Goal: Task Accomplishment & Management: Manage account settings

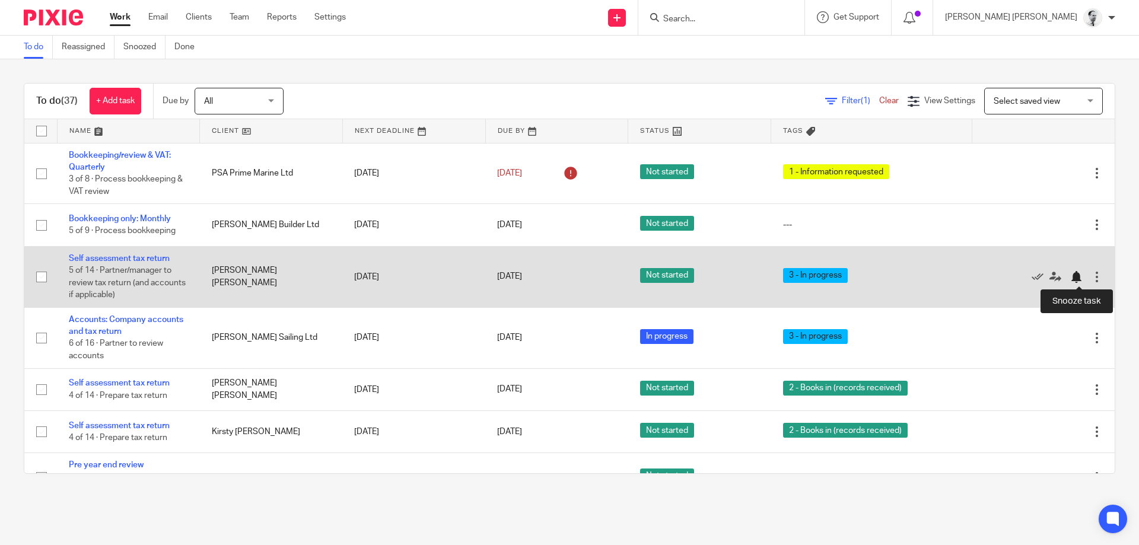
click at [1071, 279] on div at bounding box center [1076, 277] width 12 height 12
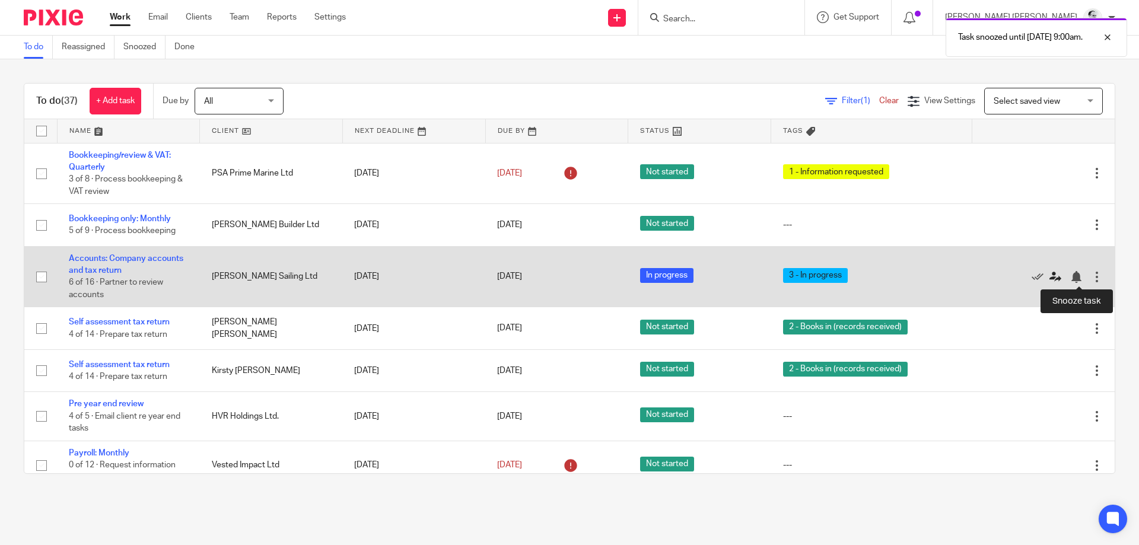
click at [1066, 280] on link at bounding box center [1058, 276] width 18 height 12
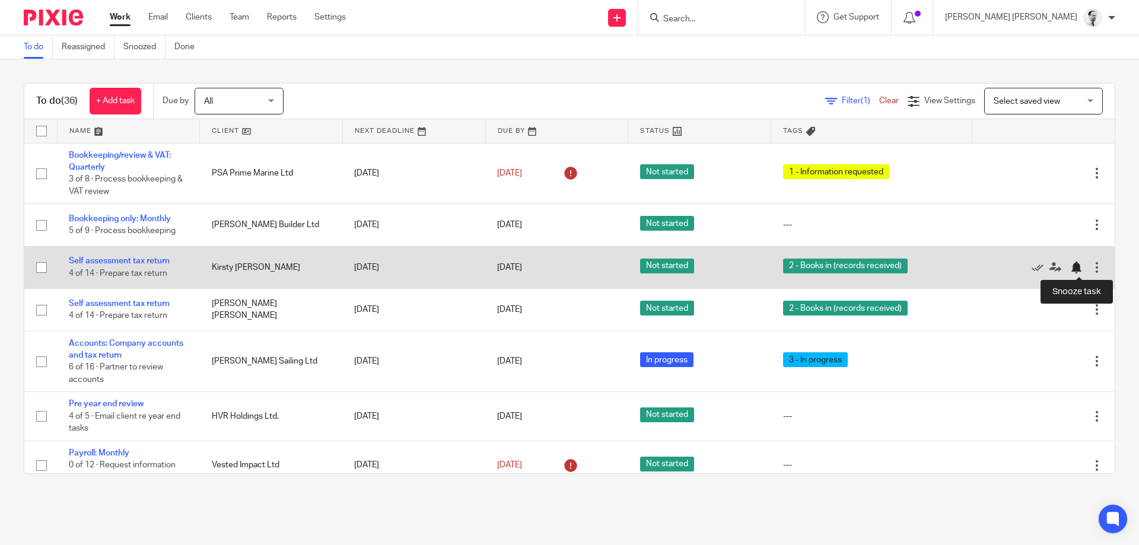
click at [1073, 267] on div at bounding box center [1076, 268] width 12 height 12
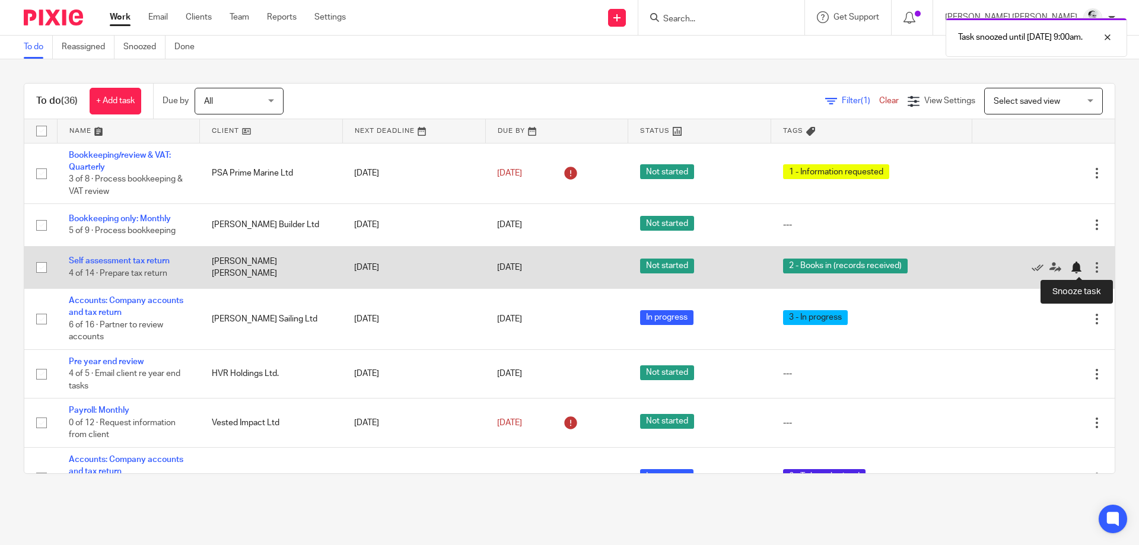
click at [1080, 266] on div at bounding box center [1076, 268] width 12 height 12
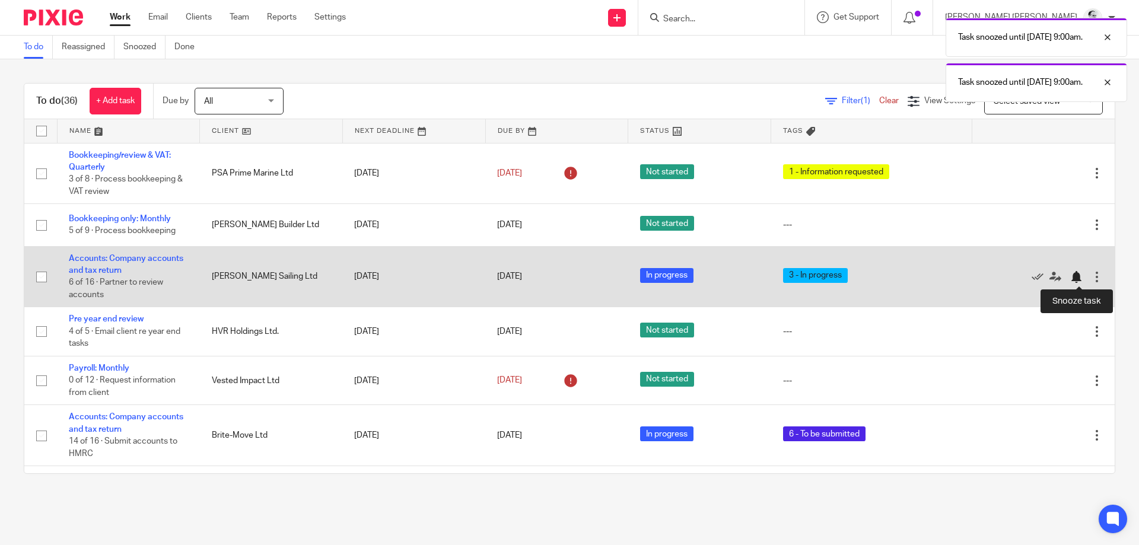
click at [1083, 279] on div at bounding box center [1079, 276] width 18 height 12
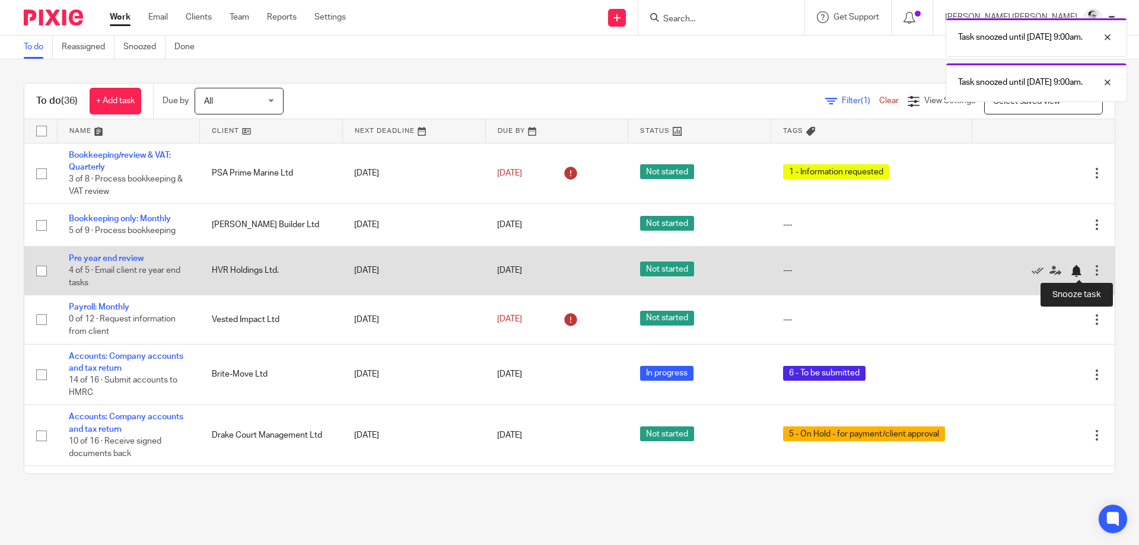
click at [1074, 270] on div at bounding box center [1076, 271] width 12 height 12
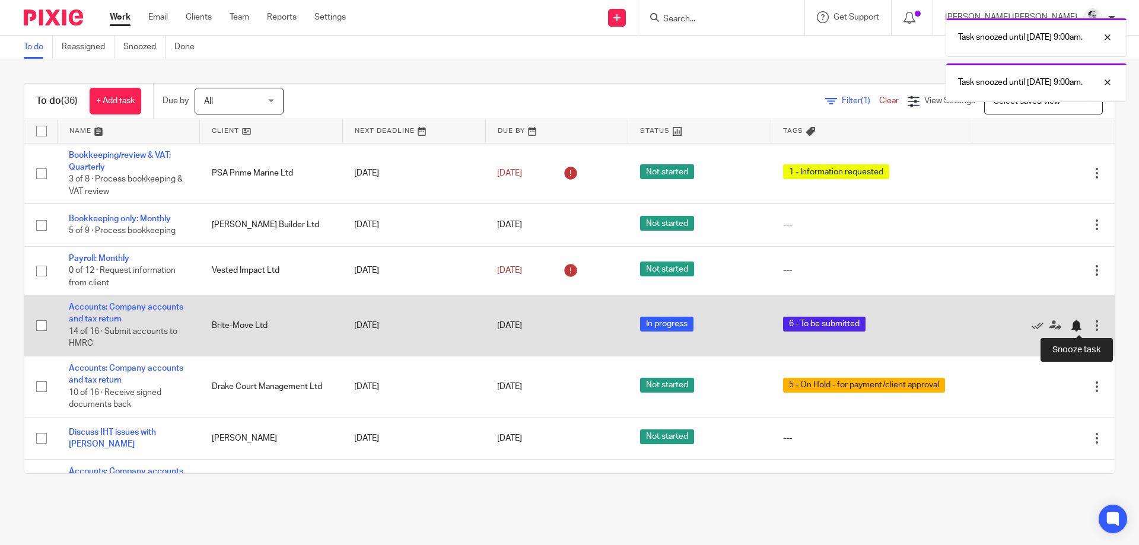
click at [1076, 329] on div at bounding box center [1076, 326] width 12 height 12
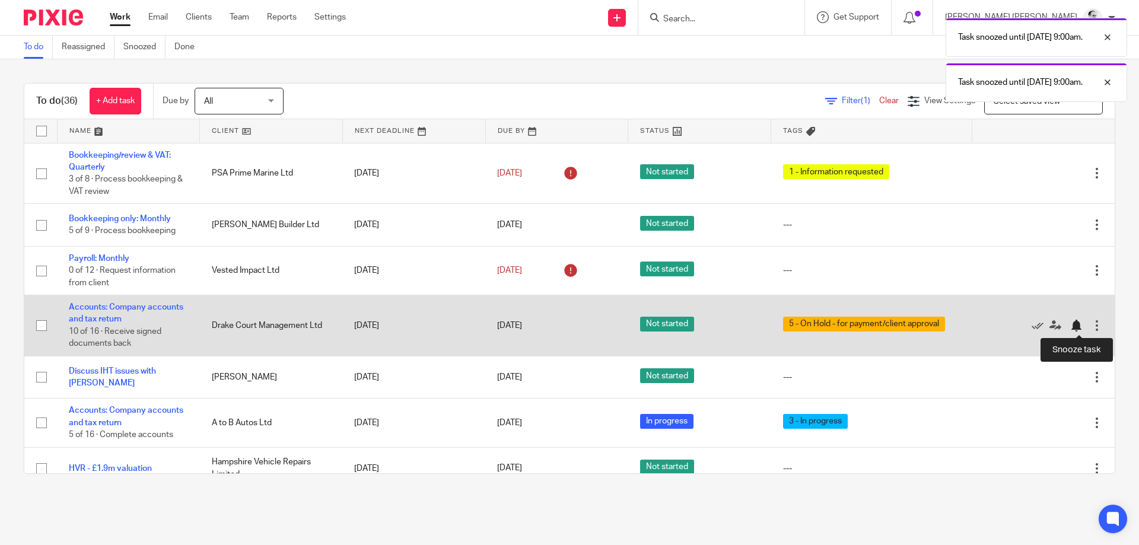
click at [1075, 327] on div at bounding box center [1076, 326] width 12 height 12
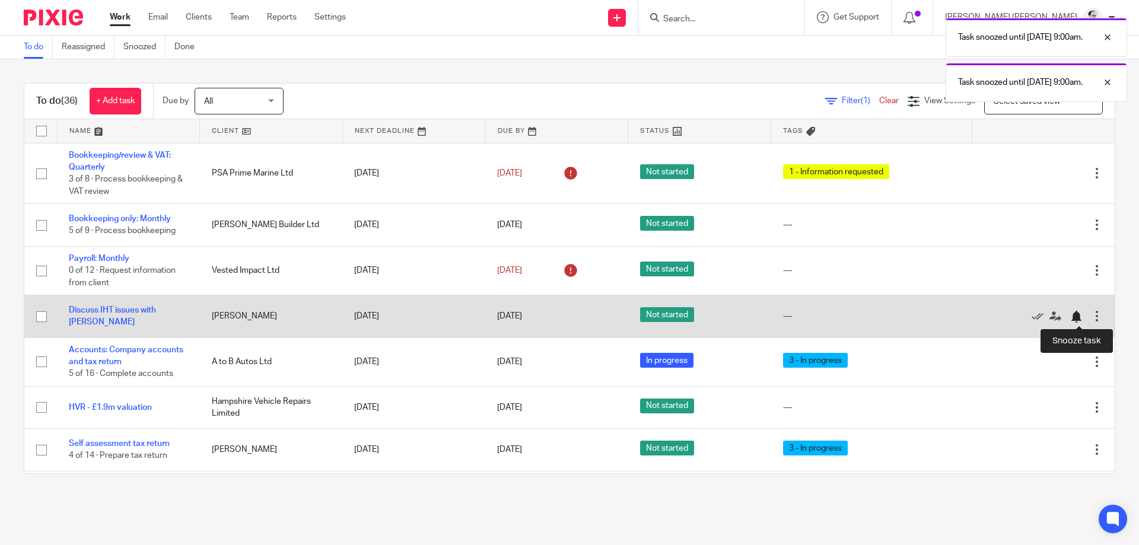
click at [1079, 314] on div at bounding box center [1076, 317] width 12 height 12
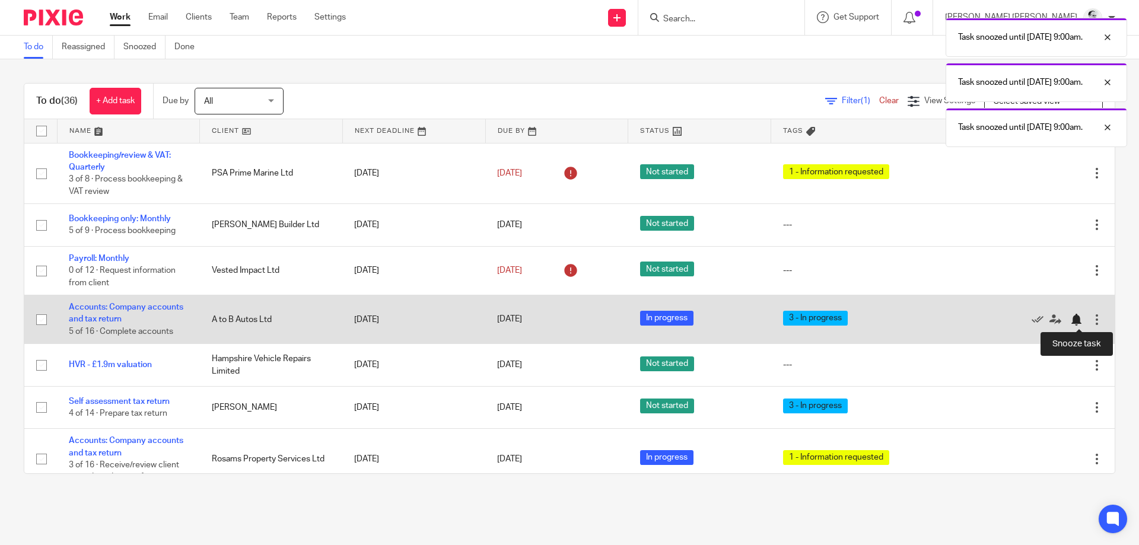
click at [1075, 321] on div at bounding box center [1076, 320] width 12 height 12
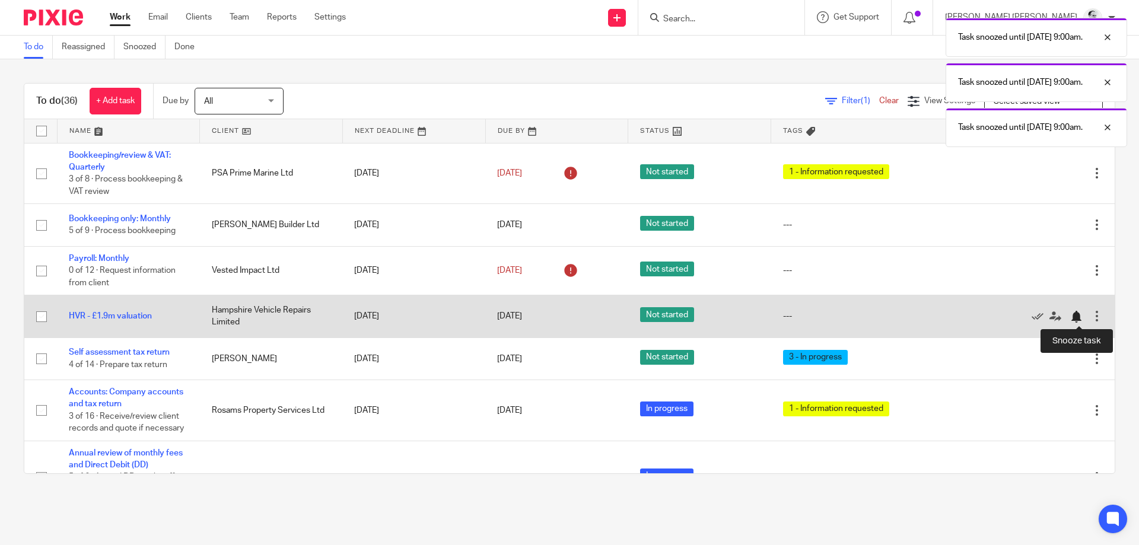
click at [1082, 317] on div at bounding box center [1079, 316] width 18 height 12
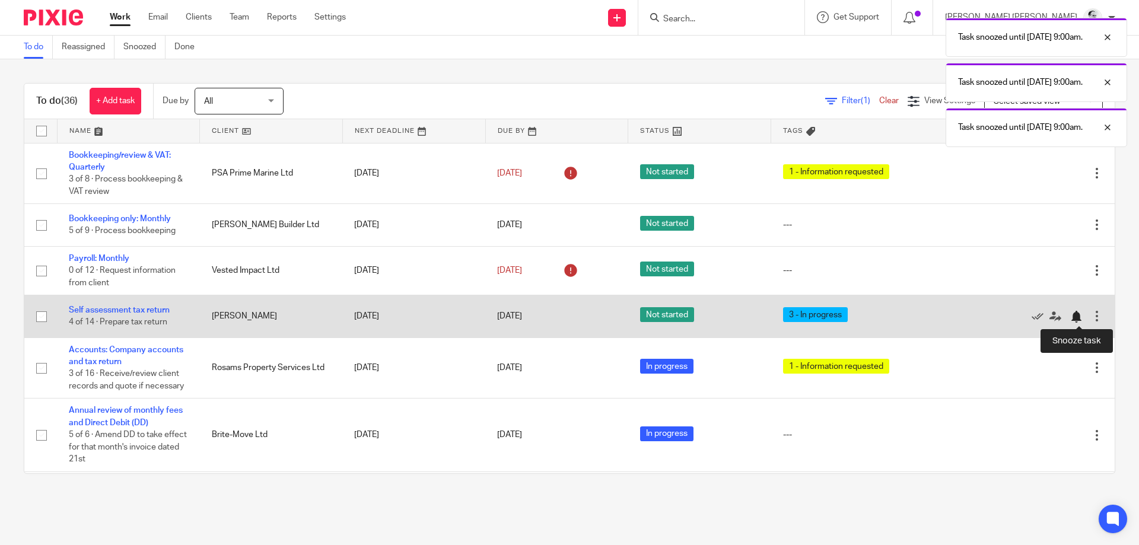
click at [1078, 317] on div at bounding box center [1076, 317] width 12 height 12
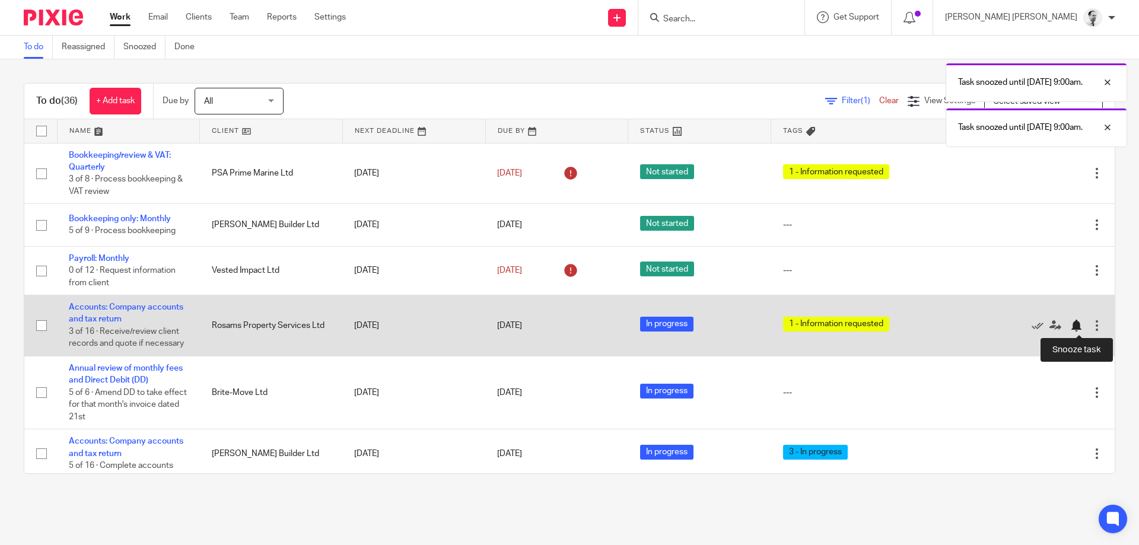
click at [1078, 327] on div at bounding box center [1076, 326] width 12 height 12
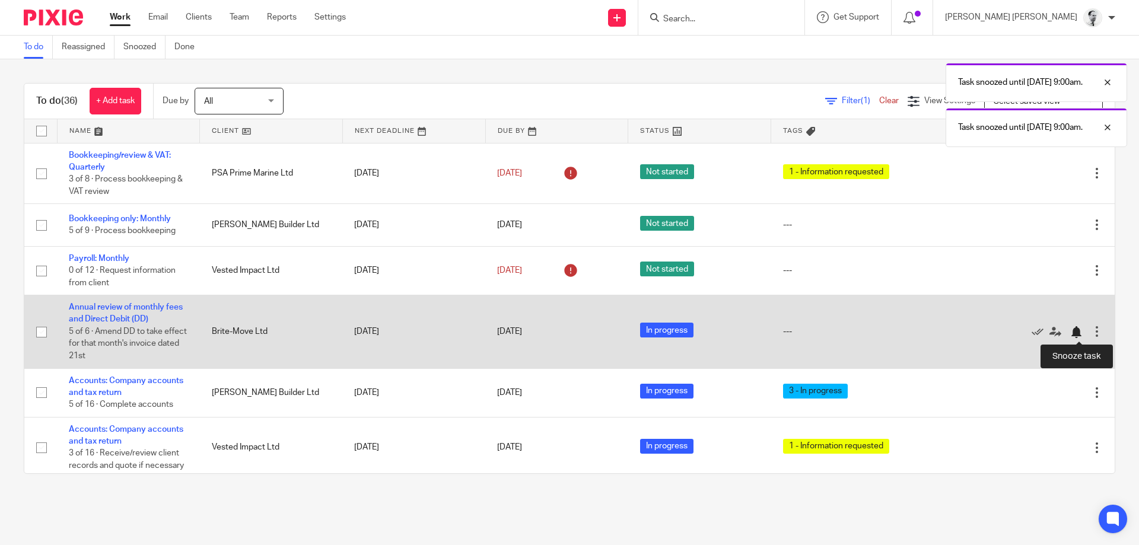
click at [1077, 332] on div at bounding box center [1076, 332] width 12 height 12
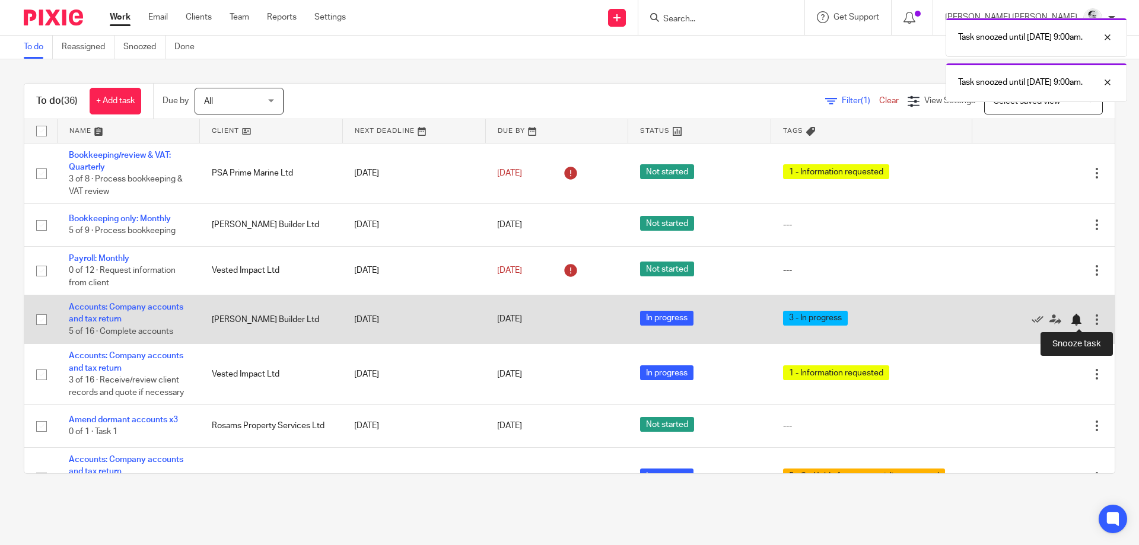
click at [1076, 322] on div at bounding box center [1076, 320] width 12 height 12
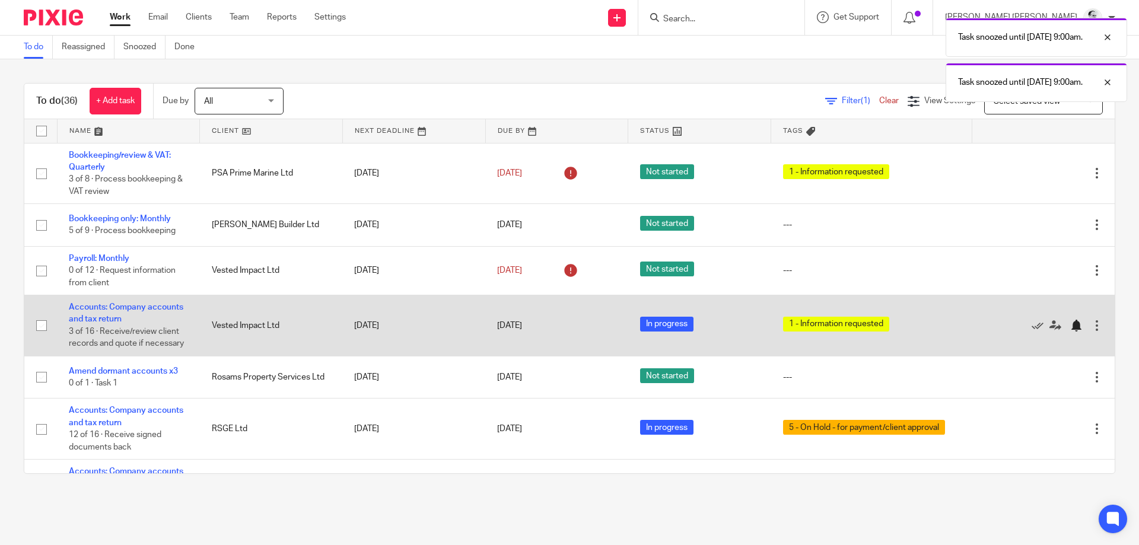
click at [1072, 326] on div at bounding box center [1076, 326] width 12 height 12
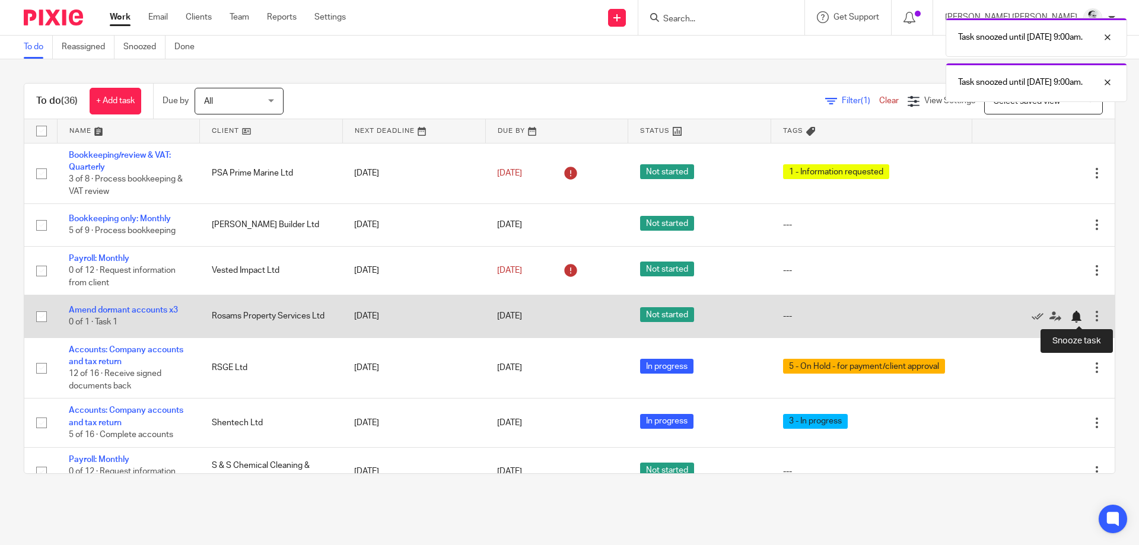
click at [1073, 319] on div at bounding box center [1076, 317] width 12 height 12
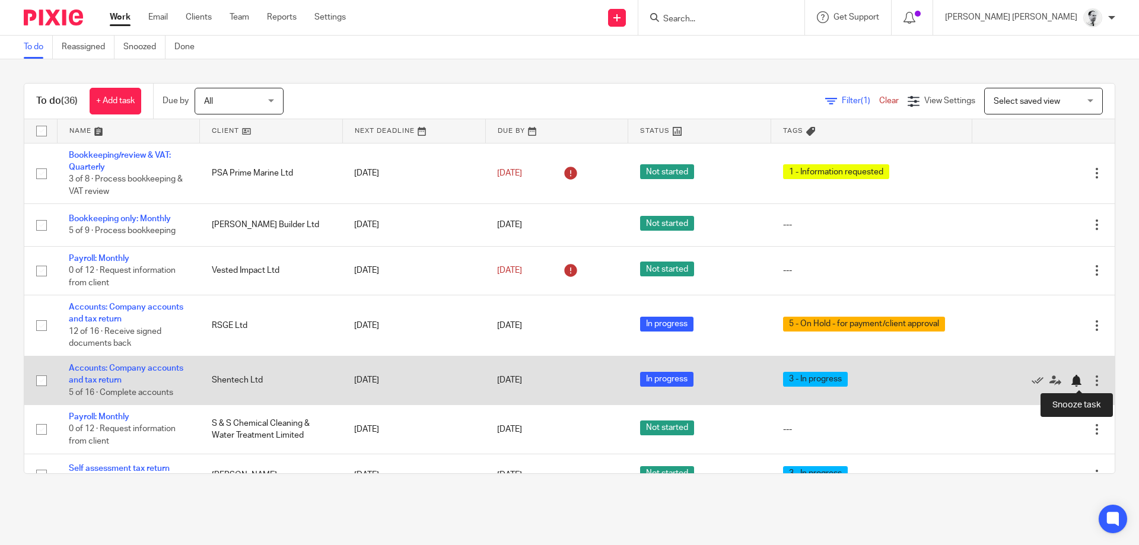
click at [1078, 381] on div at bounding box center [1076, 381] width 12 height 12
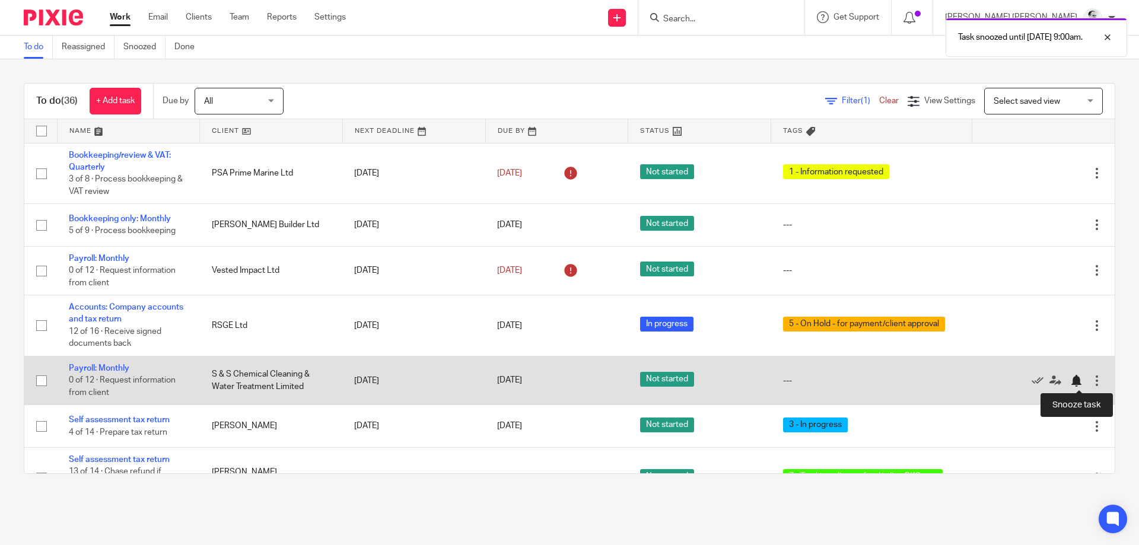
click at [1078, 384] on div at bounding box center [1076, 381] width 12 height 12
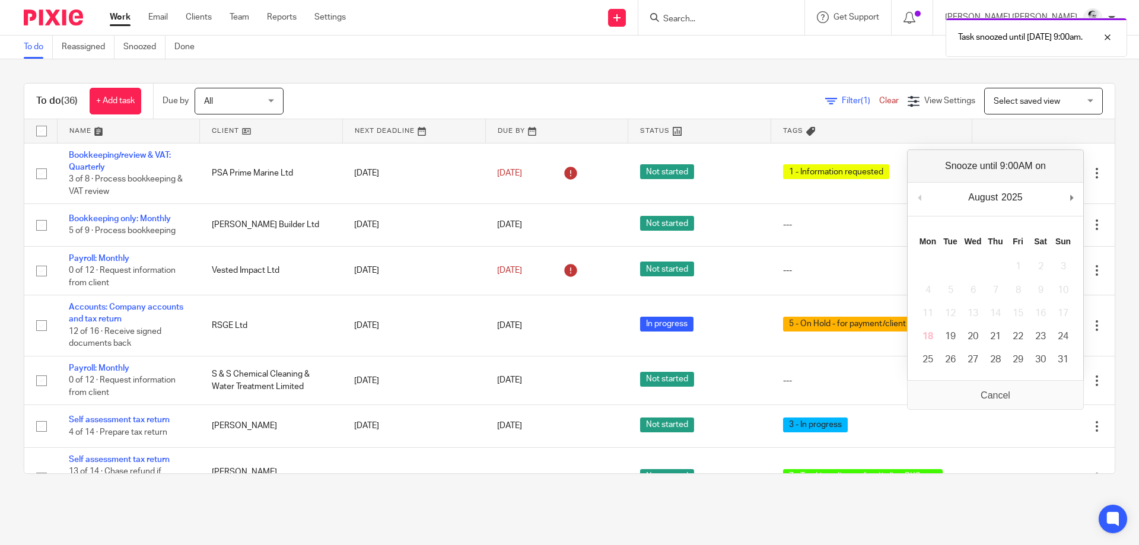
click at [425, 506] on main "To do Reassigned Snoozed Done To do (36) + Add task Due by All All [DATE] [DATE…" at bounding box center [569, 272] width 1139 height 545
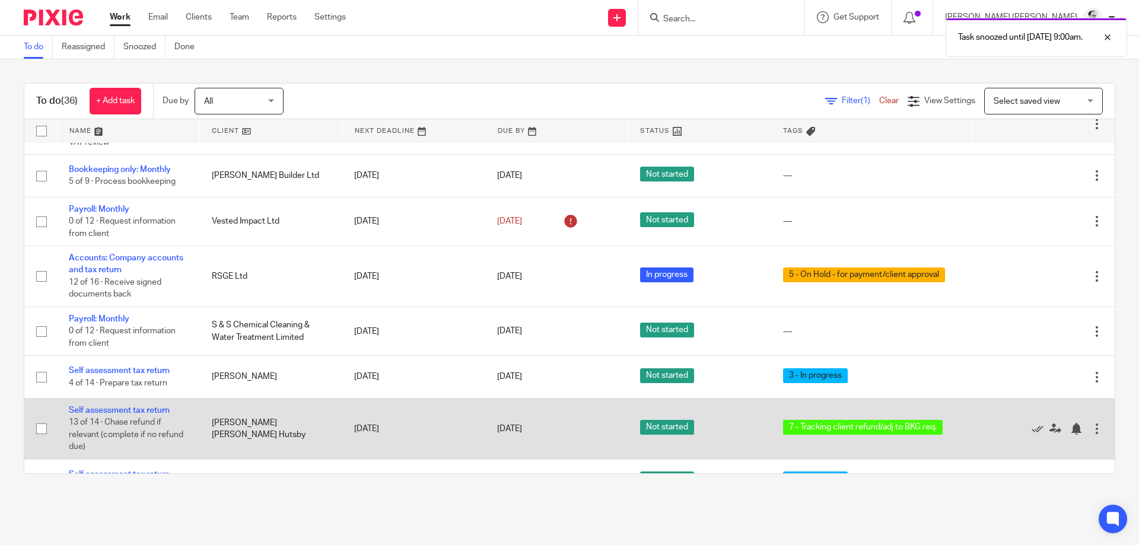
scroll to position [50, 0]
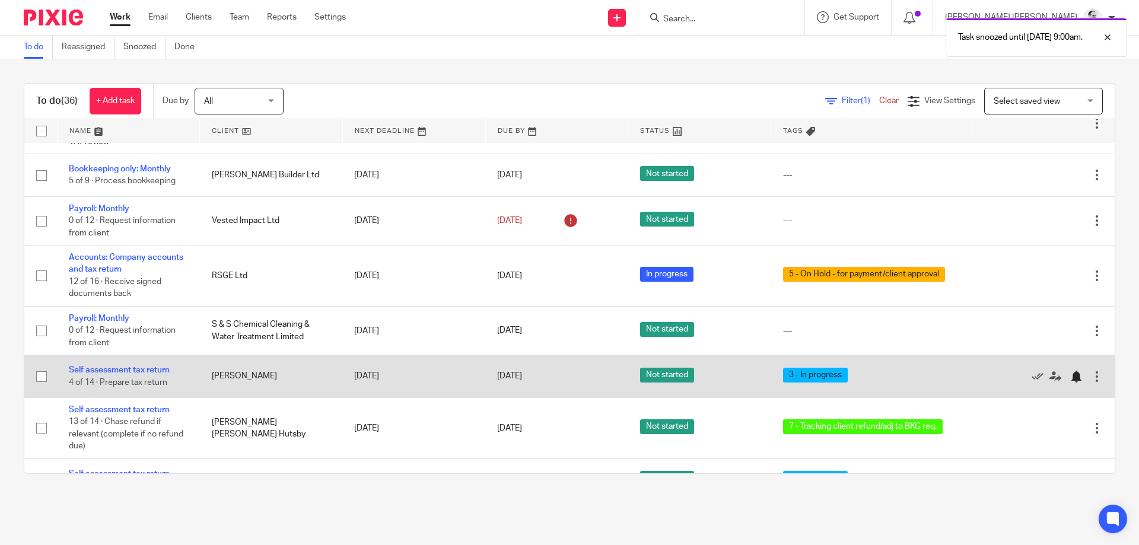
click at [1078, 381] on div at bounding box center [1076, 377] width 12 height 12
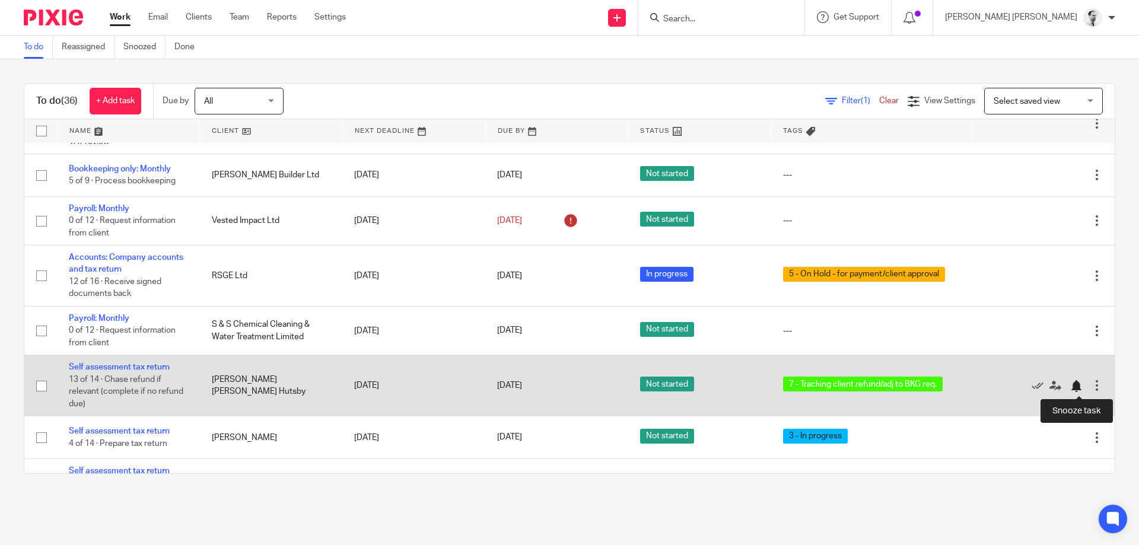
click at [1076, 388] on div at bounding box center [1076, 386] width 12 height 12
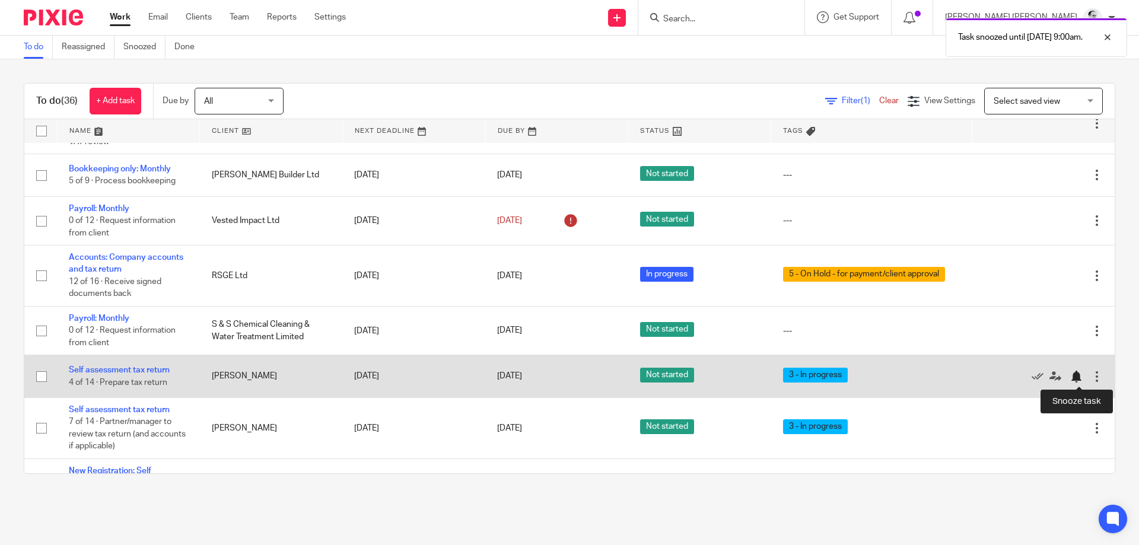
click at [1078, 380] on div at bounding box center [1076, 377] width 12 height 12
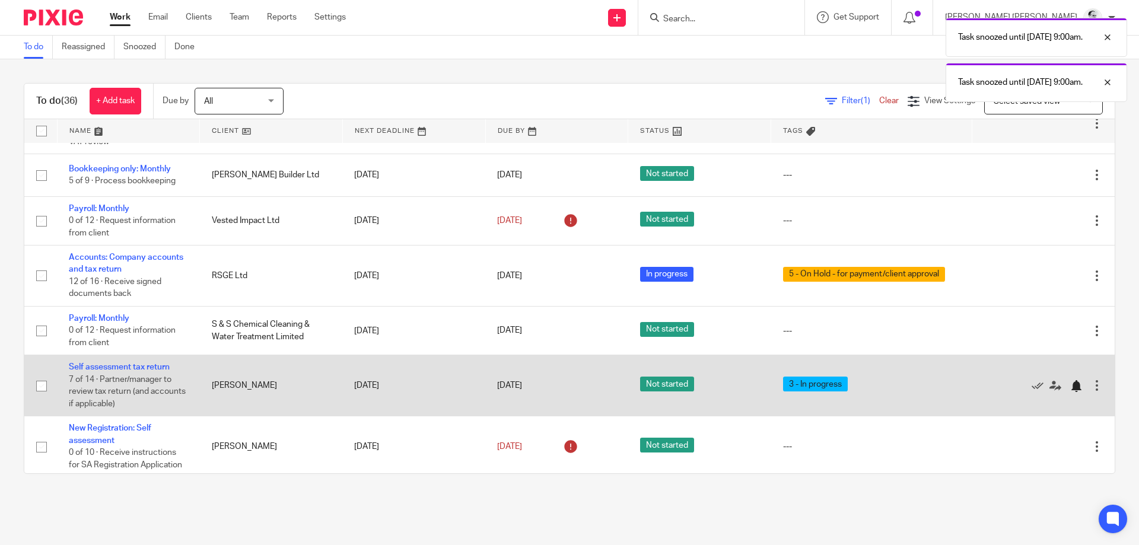
click at [1074, 386] on div at bounding box center [1076, 386] width 12 height 12
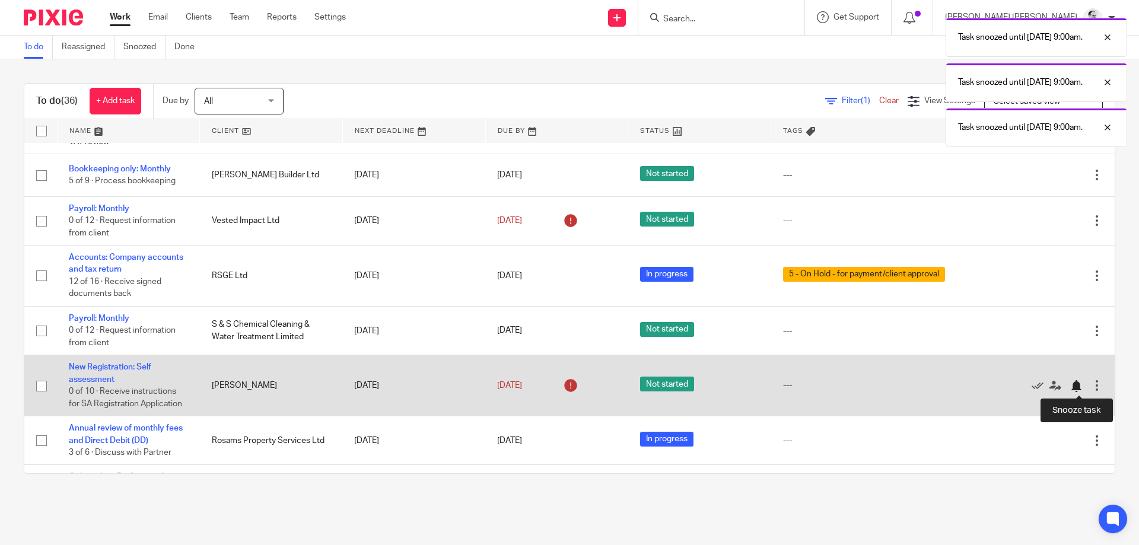
click at [1079, 388] on div at bounding box center [1076, 386] width 12 height 12
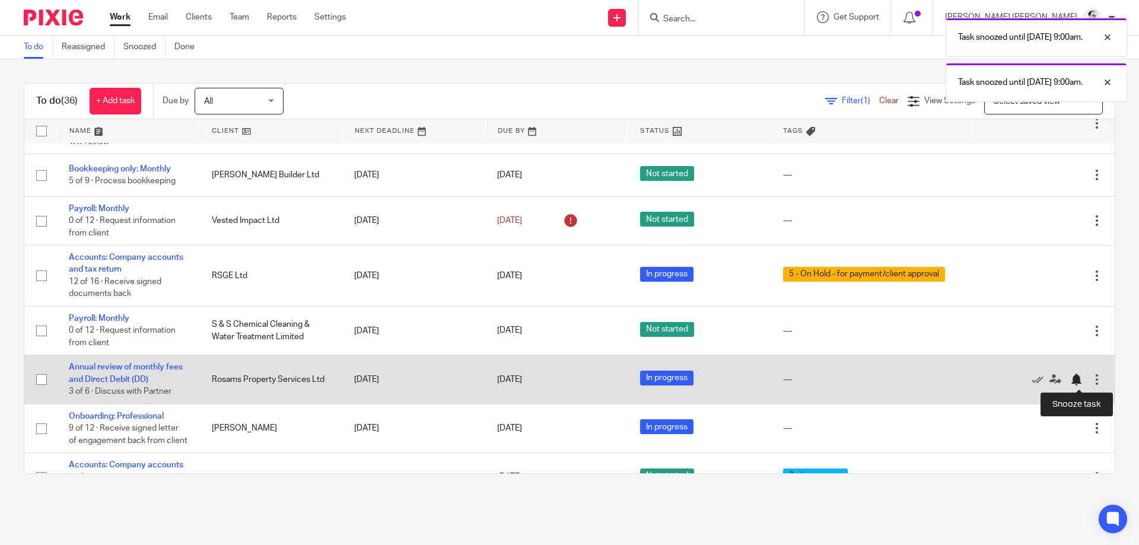
click at [1075, 379] on div at bounding box center [1076, 380] width 12 height 12
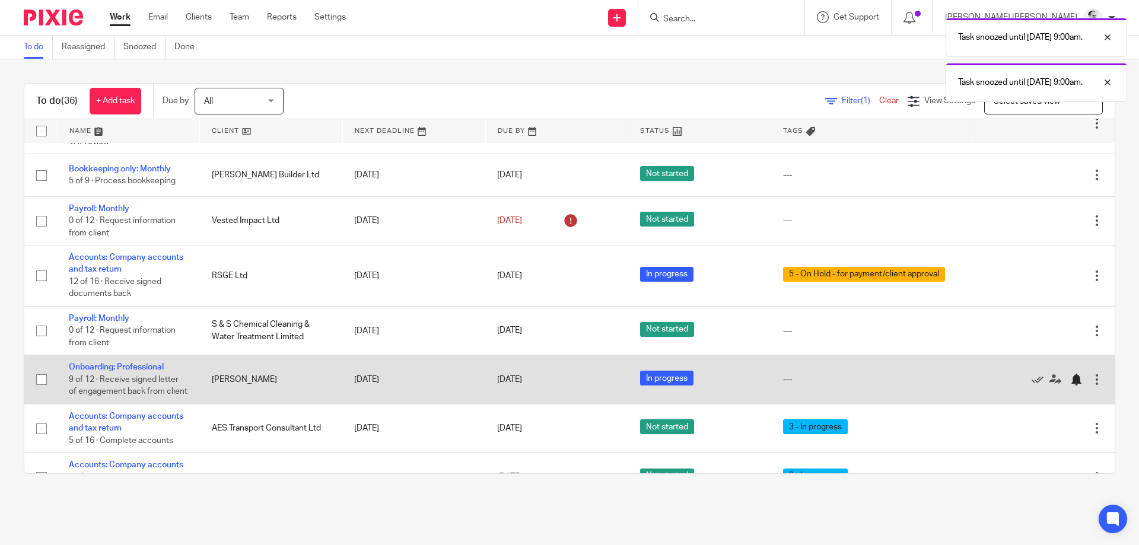
click at [1077, 385] on div at bounding box center [1076, 380] width 12 height 12
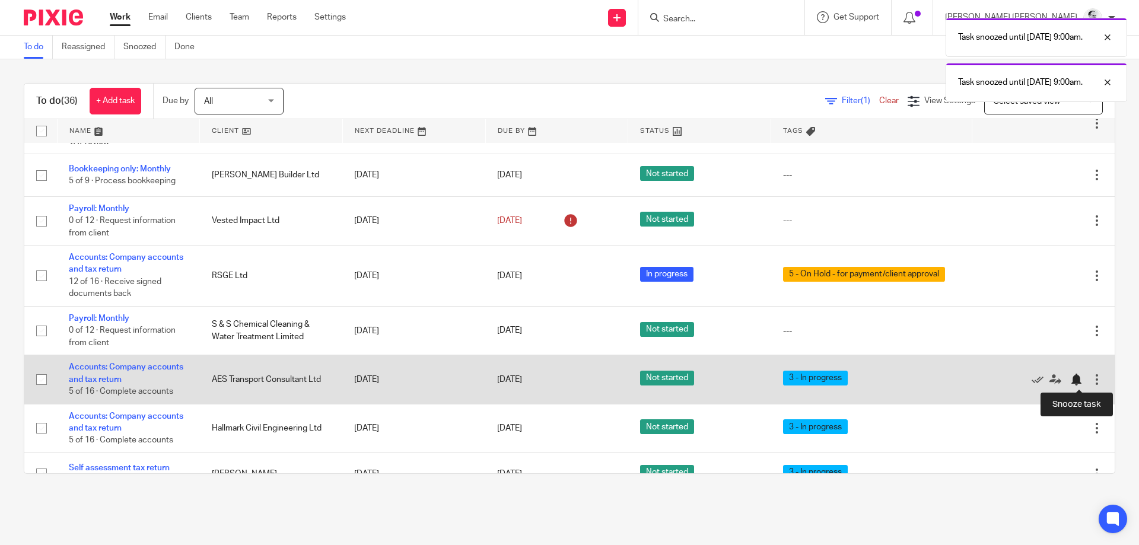
click at [1073, 380] on div at bounding box center [1076, 380] width 12 height 12
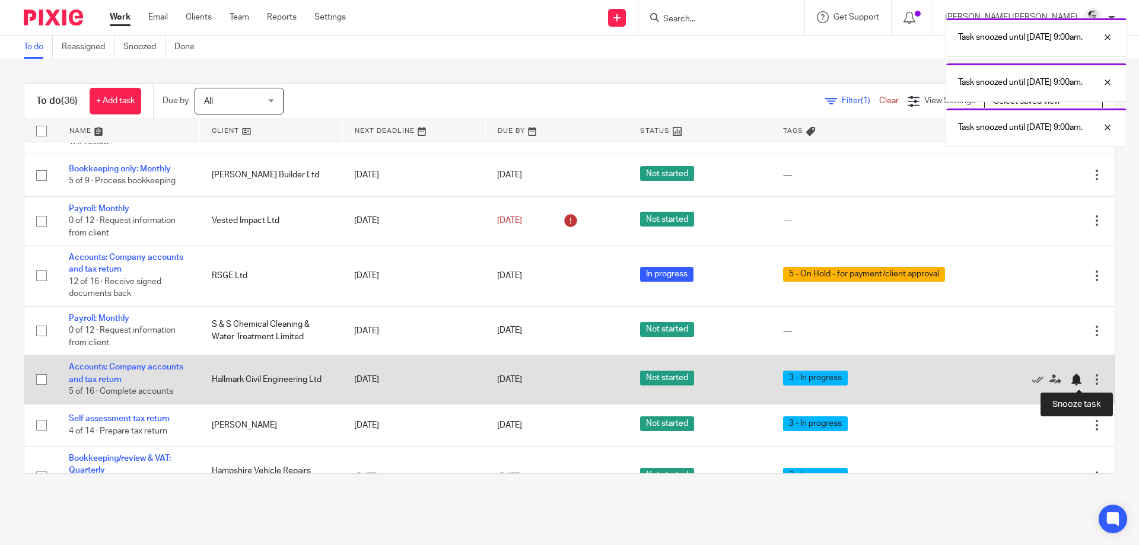
click at [1081, 380] on div at bounding box center [1076, 380] width 12 height 12
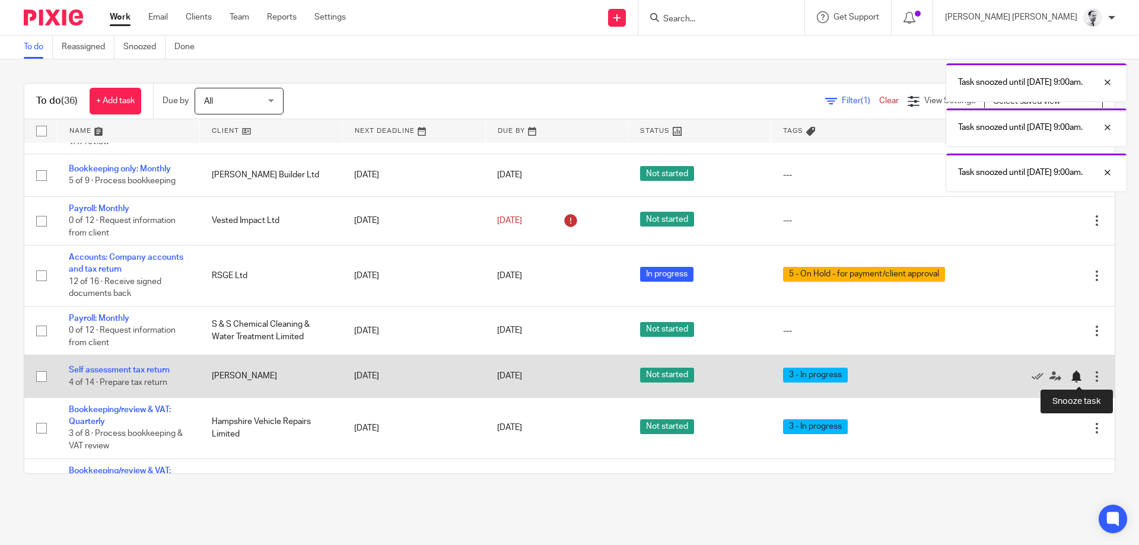
click at [1079, 377] on div at bounding box center [1076, 377] width 12 height 12
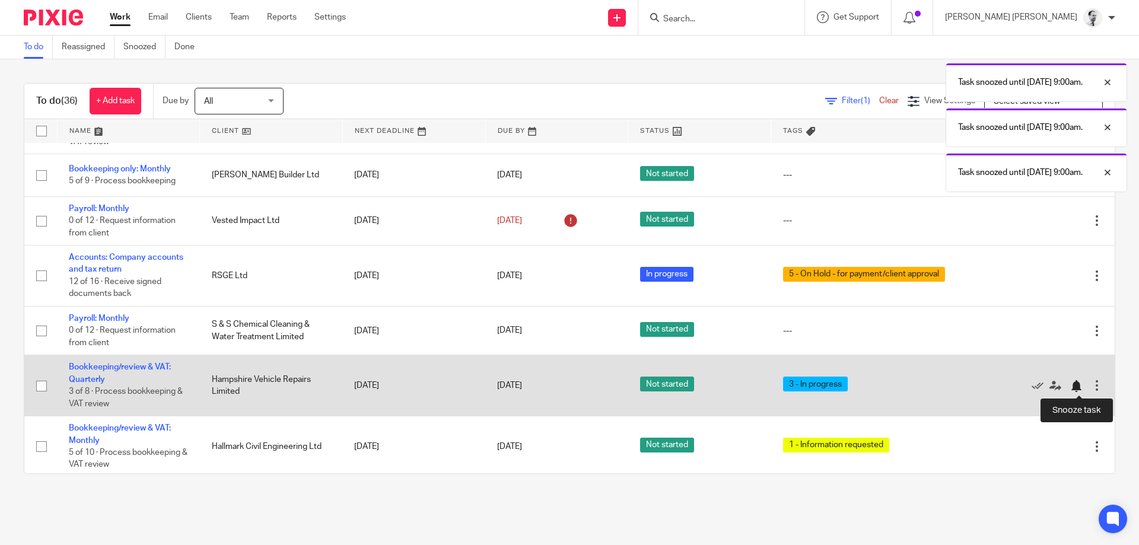
click at [1076, 383] on div at bounding box center [1076, 386] width 12 height 12
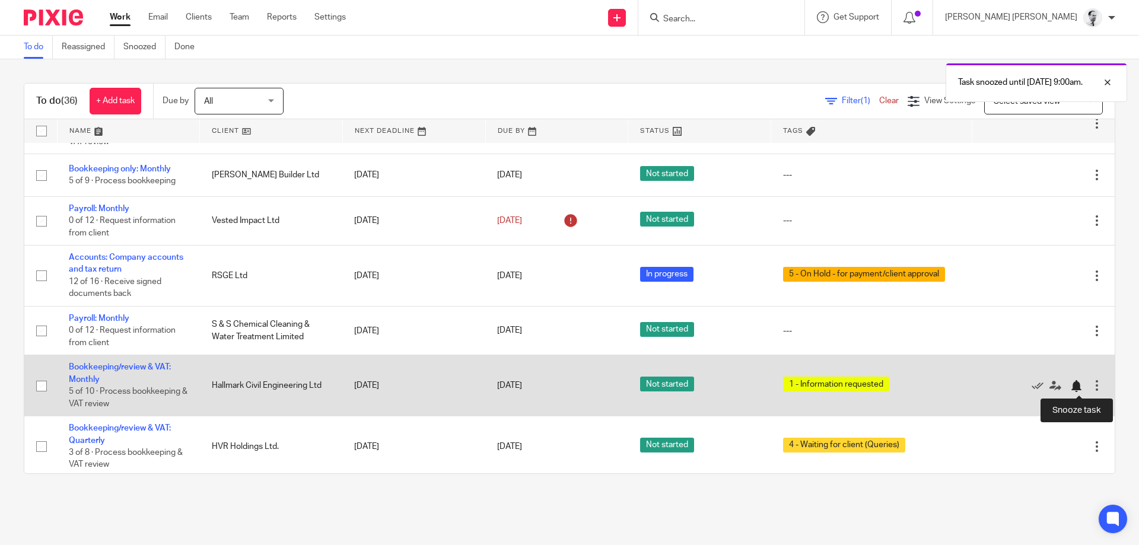
click at [1079, 385] on div at bounding box center [1076, 386] width 12 height 12
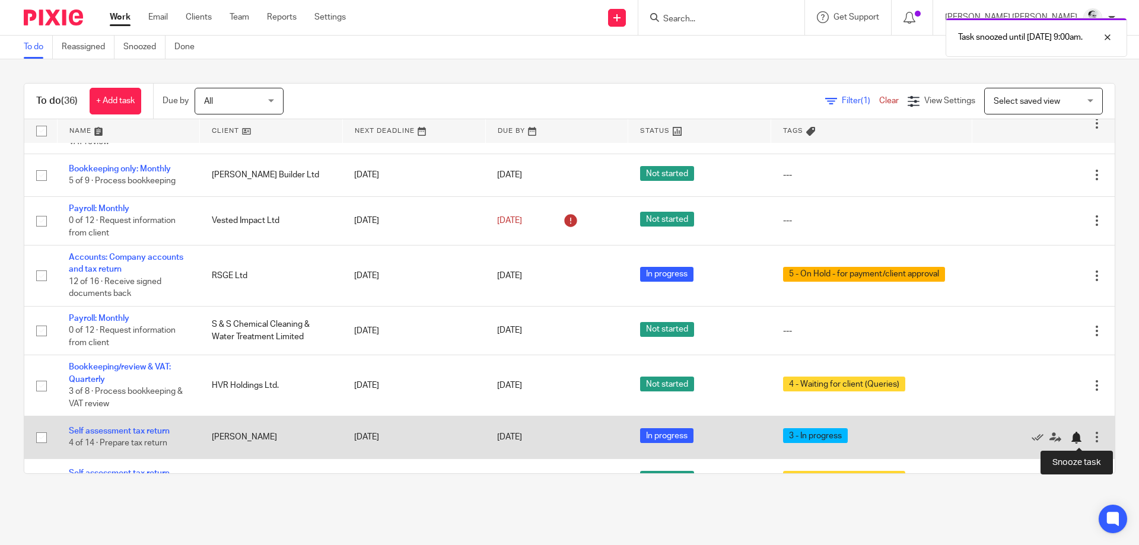
click at [1078, 439] on div at bounding box center [1076, 438] width 12 height 12
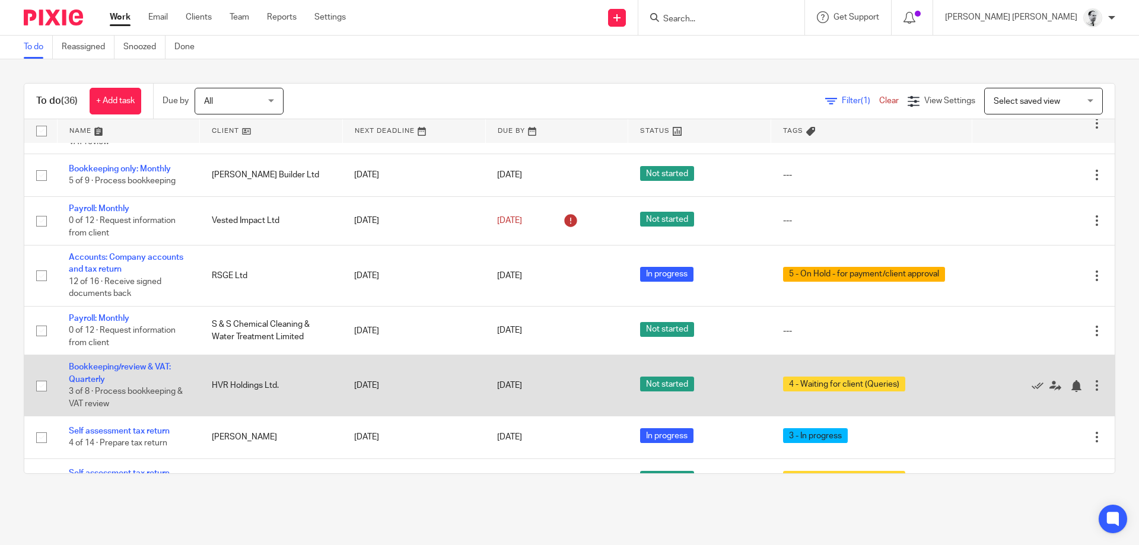
scroll to position [36, 0]
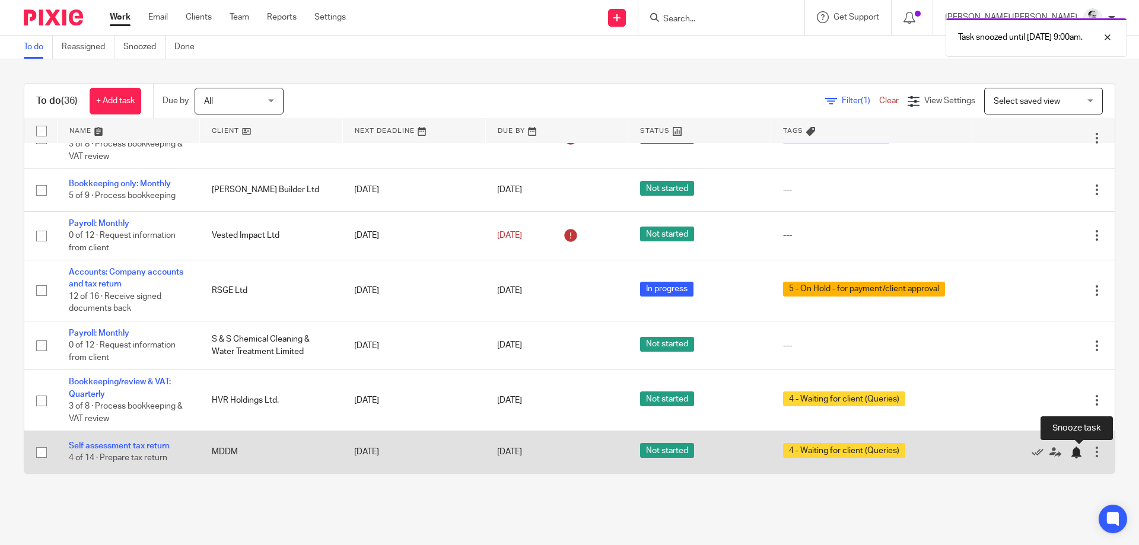
click at [1072, 451] on div at bounding box center [1076, 453] width 12 height 12
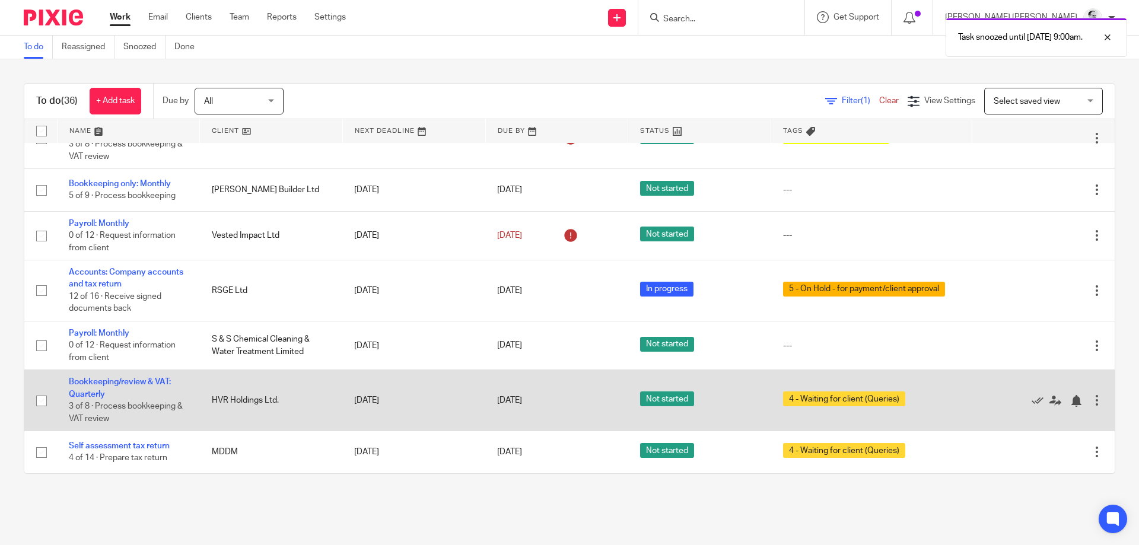
scroll to position [0, 0]
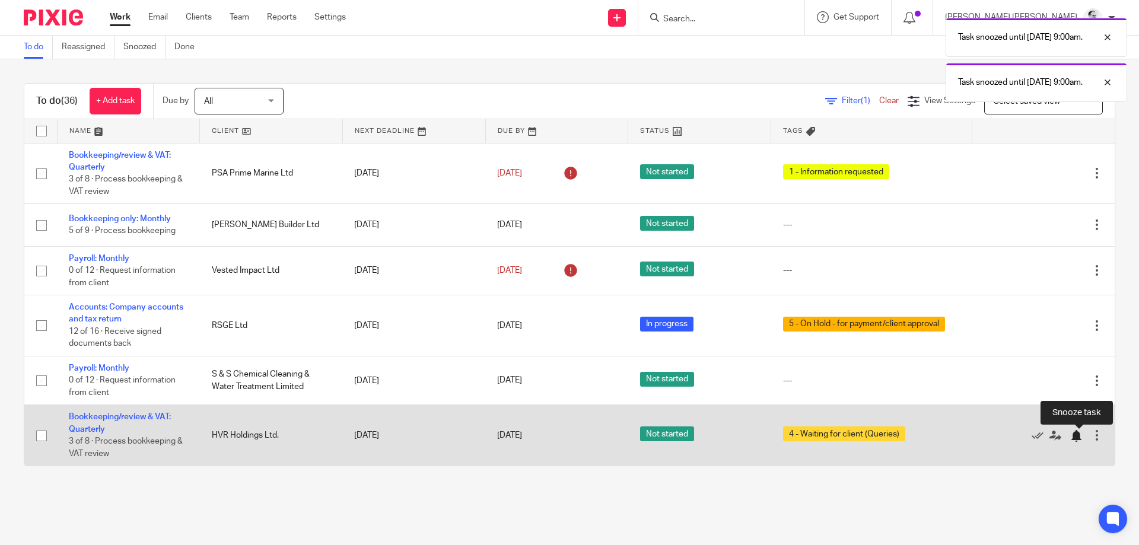
click at [1078, 434] on div at bounding box center [1076, 436] width 12 height 12
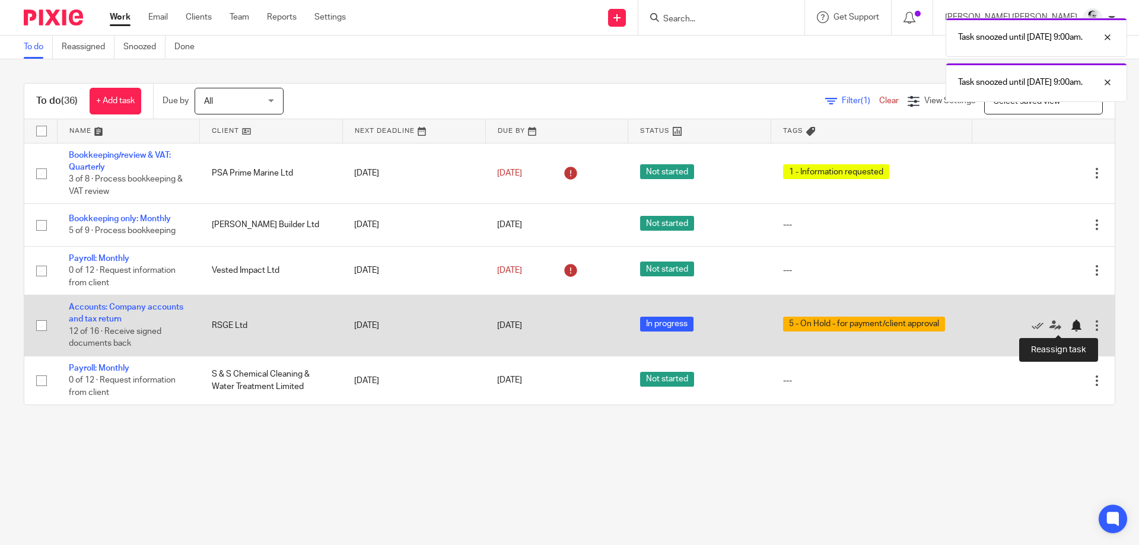
click at [1084, 324] on div at bounding box center [1079, 326] width 18 height 12
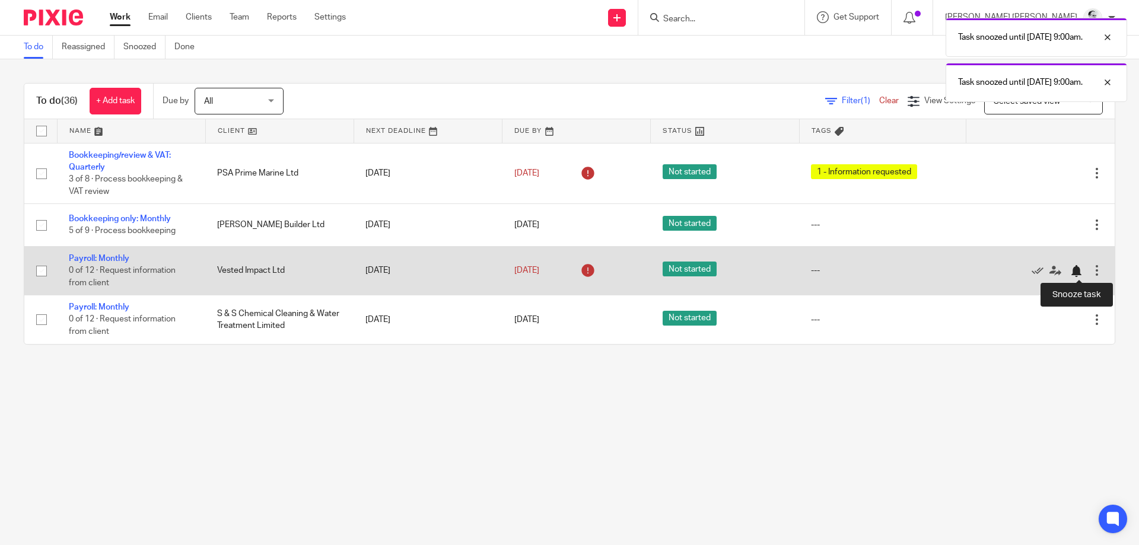
click at [1077, 272] on div at bounding box center [1076, 271] width 12 height 12
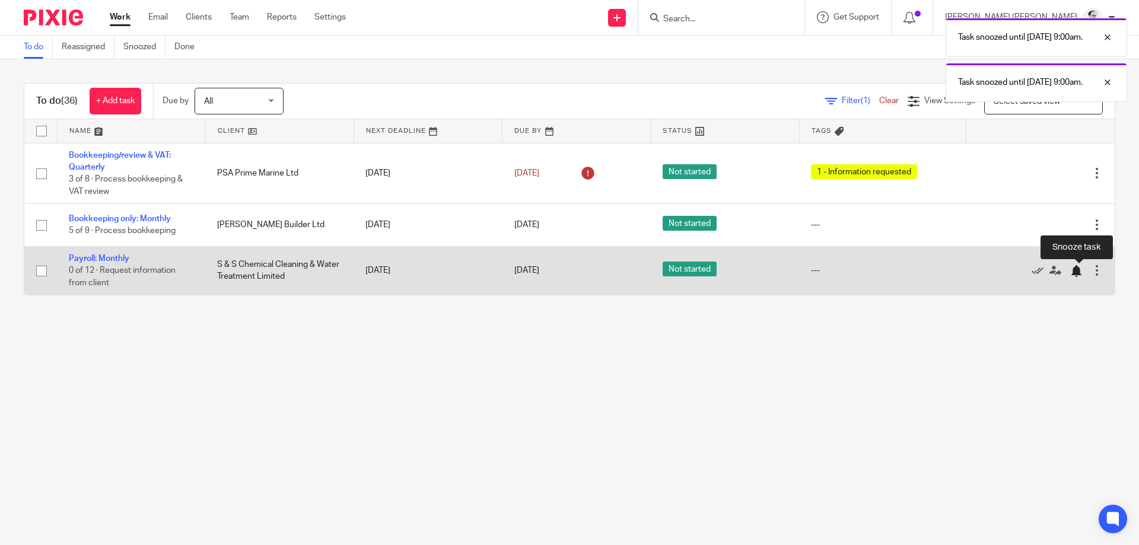
click at [1079, 267] on div at bounding box center [1076, 271] width 12 height 12
